Goal: Information Seeking & Learning: Learn about a topic

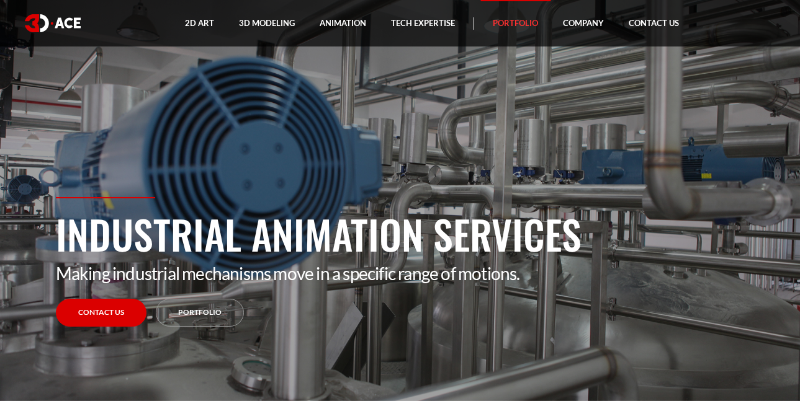
click at [503, 23] on link "Portfolio" at bounding box center [515, 23] width 70 height 47
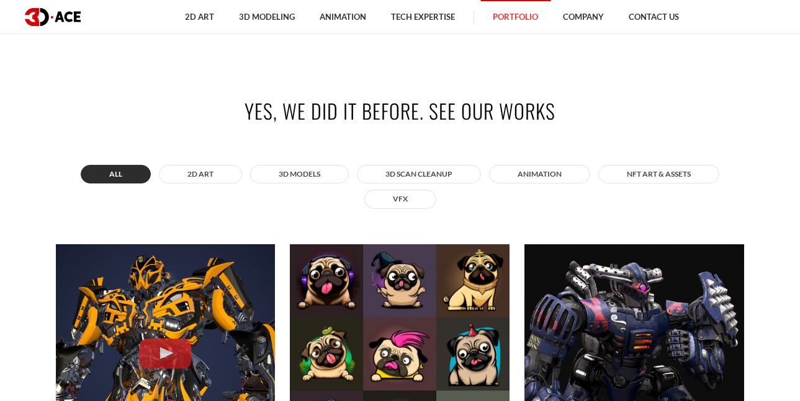
scroll to position [351, 0]
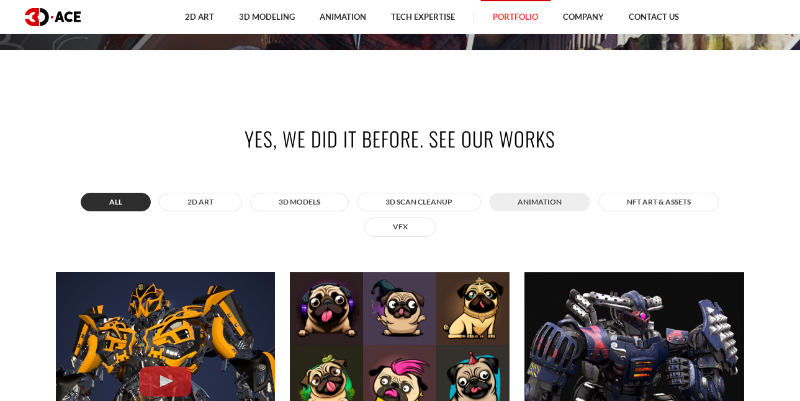
click at [536, 199] on button "ANIMATION" at bounding box center [539, 202] width 101 height 19
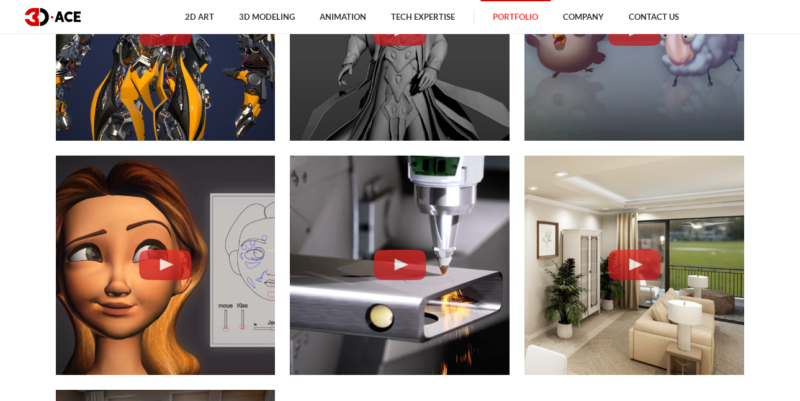
scroll to position [1053, 0]
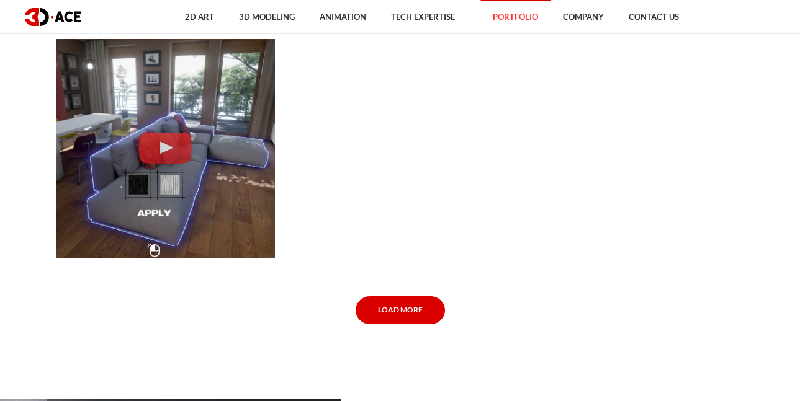
click at [399, 310] on link "Load More" at bounding box center [399, 310] width 89 height 28
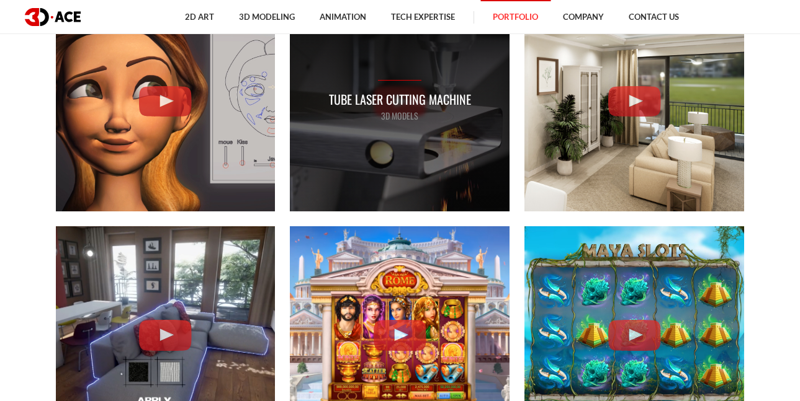
scroll to position [779, 0]
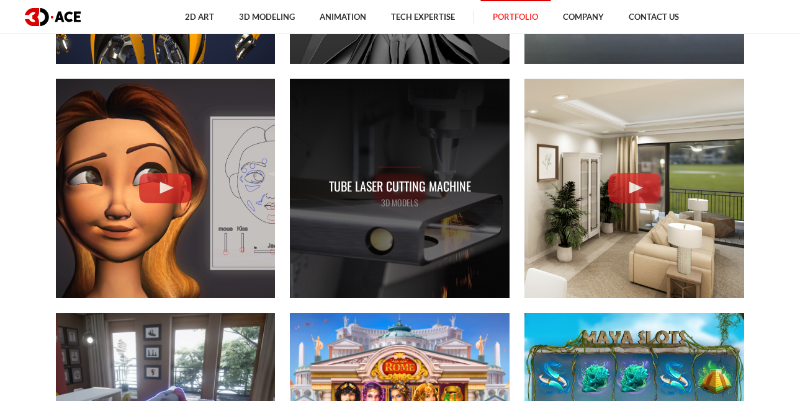
click at [395, 188] on p "Tube Laser Cutting Machine" at bounding box center [400, 186] width 142 height 19
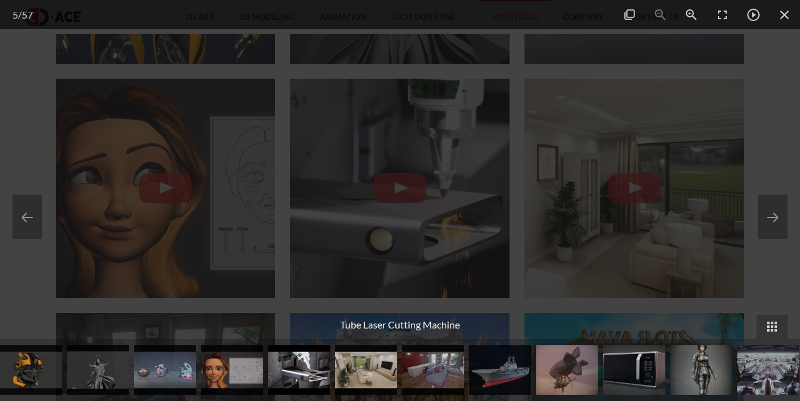
click at [633, 383] on img at bounding box center [634, 370] width 62 height 50
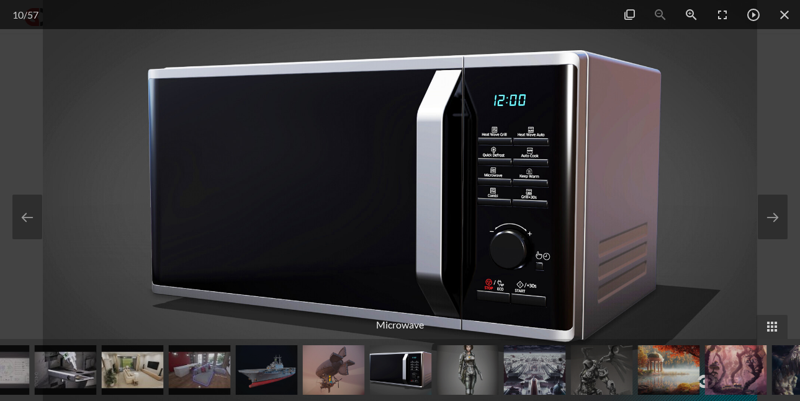
click at [71, 371] on img at bounding box center [66, 370] width 62 height 50
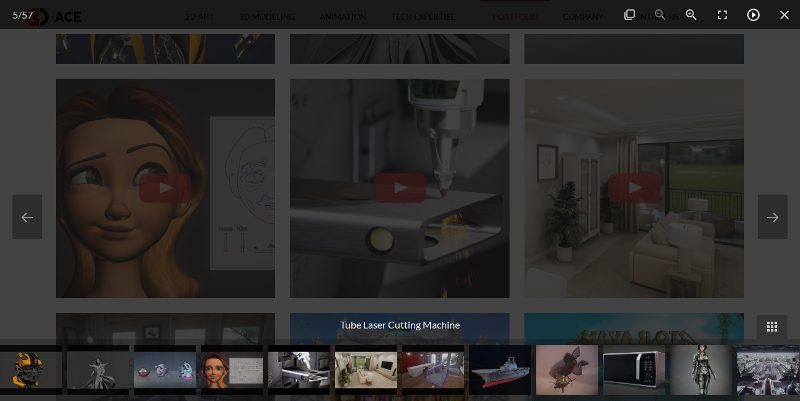
click at [755, 17] on span at bounding box center [753, 14] width 31 height 29
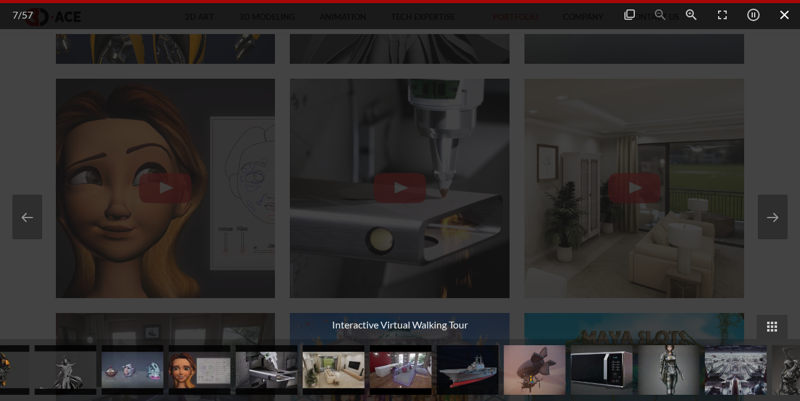
click at [783, 14] on span at bounding box center [784, 14] width 31 height 29
